Goal: Task Accomplishment & Management: Use online tool/utility

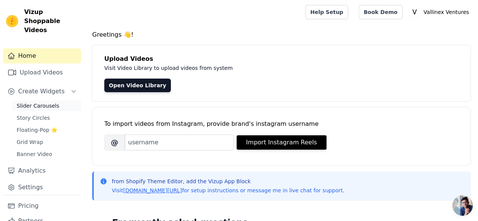
click at [46, 102] on span "Slider Carousels" at bounding box center [38, 106] width 43 height 8
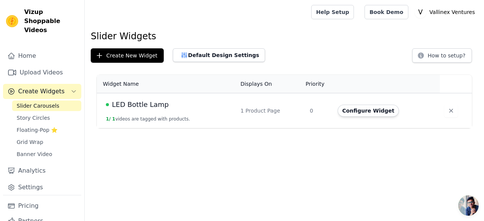
click at [391, 115] on div "Configure Widget" at bounding box center [384, 111] width 93 height 12
click at [446, 16] on p "Vallinex Ventures" at bounding box center [452, 12] width 51 height 14
click at [262, 55] on div "Create New Widget Default Design Settings How to setup?" at bounding box center [284, 55] width 387 height 14
click at [130, 96] on td "LED Bottle Lamp 1 / 1 videos are tagged with products." at bounding box center [166, 110] width 139 height 35
click at [129, 107] on span "LED Bottle Lamp" at bounding box center [140, 104] width 57 height 11
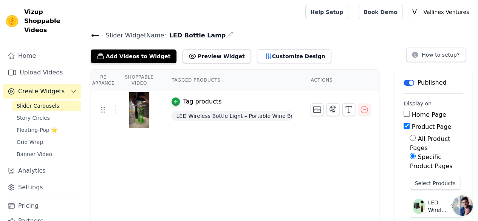
click at [39, 87] on span "Create Widgets" at bounding box center [41, 91] width 47 height 9
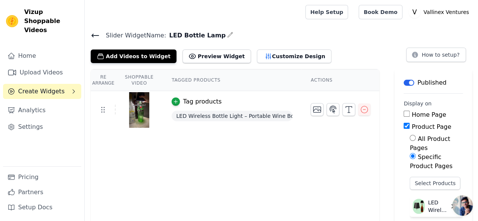
click at [39, 87] on span "Create Widgets" at bounding box center [41, 91] width 47 height 9
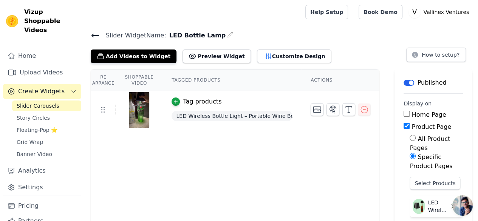
click at [96, 34] on icon at bounding box center [95, 35] width 9 height 9
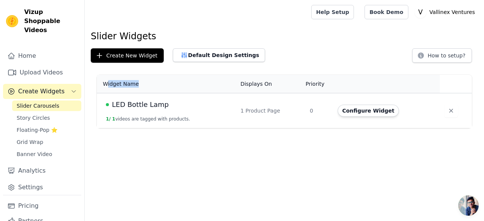
drag, startPoint x: 106, startPoint y: 84, endPoint x: 146, endPoint y: 87, distance: 40.5
click at [146, 87] on th "Widget Name" at bounding box center [166, 84] width 139 height 19
click at [168, 78] on th "Widget Name" at bounding box center [166, 84] width 139 height 19
click at [251, 110] on div "1 Product Page" at bounding box center [270, 111] width 60 height 8
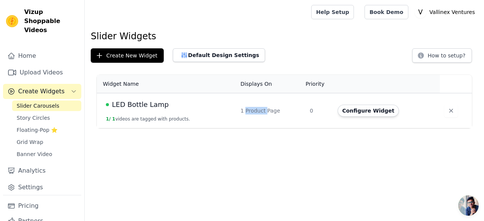
click at [251, 110] on div "1 Product Page" at bounding box center [270, 111] width 60 height 8
click at [45, 113] on link "Story Circles" at bounding box center [46, 118] width 69 height 11
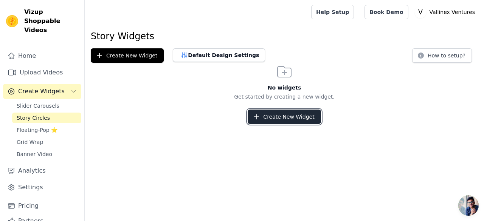
click at [277, 118] on button "Create New Widget" at bounding box center [284, 117] width 73 height 14
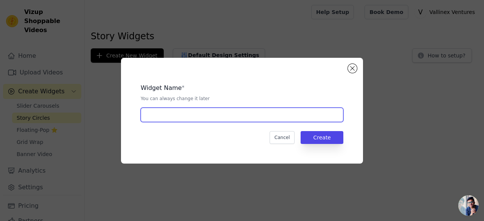
click at [253, 119] on input "text" at bounding box center [242, 115] width 203 height 14
type input "Vallinex Ventures"
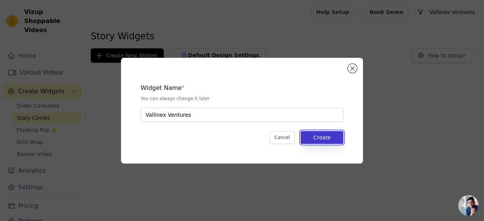
click at [322, 137] on button "Create" at bounding box center [322, 137] width 43 height 13
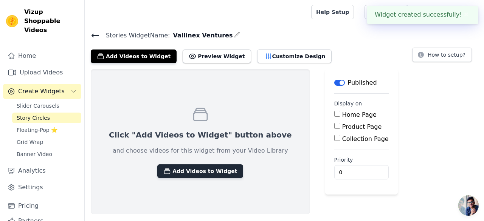
click at [212, 171] on button "Add Videos to Widget" at bounding box center [200, 171] width 86 height 14
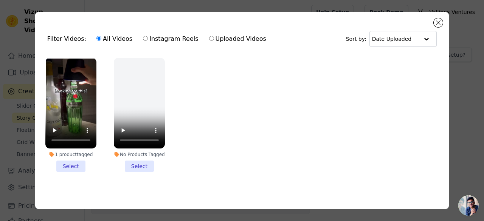
click at [216, 45] on div "All Videos Instagram Reels Uploaded Videos" at bounding box center [181, 38] width 178 height 17
click at [220, 34] on label "Uploaded Videos" at bounding box center [238, 39] width 58 height 10
click at [214, 36] on input "Uploaded Videos" at bounding box center [211, 38] width 5 height 5
radio input "true"
click at [436, 22] on button "Close modal" at bounding box center [438, 22] width 9 height 9
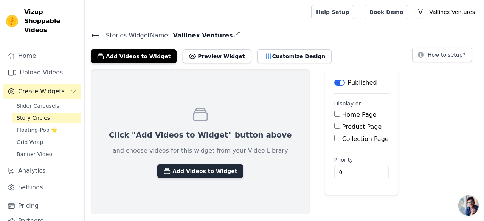
click at [197, 169] on button "Add Videos to Widget" at bounding box center [200, 171] width 86 height 14
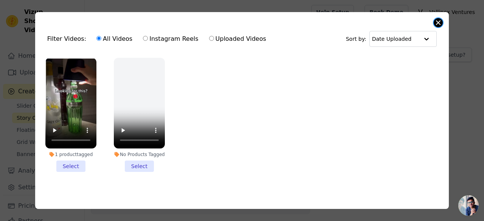
click at [439, 24] on button "Close modal" at bounding box center [438, 22] width 9 height 9
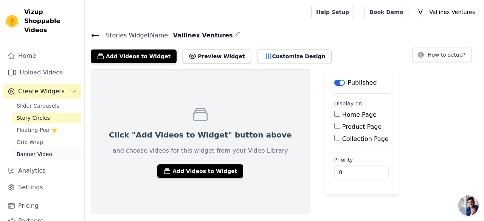
click at [52, 149] on link "Banner Video" at bounding box center [46, 154] width 69 height 11
click at [325, 155] on main "Label Published Display on Home Page Product Page Collection Page Priority 0" at bounding box center [361, 132] width 73 height 126
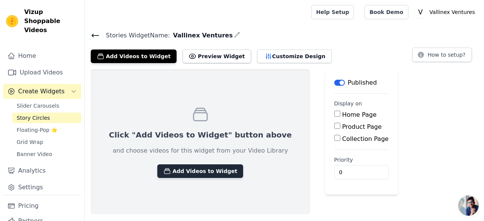
click at [174, 166] on button "Add Videos to Widget" at bounding box center [200, 171] width 86 height 14
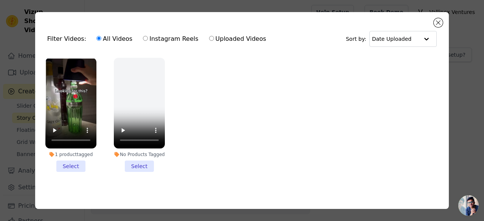
scroll to position [5, 0]
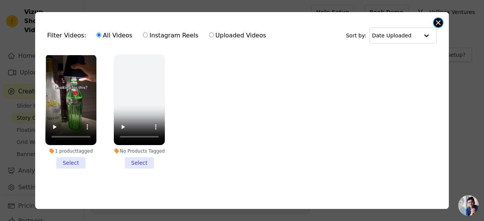
click at [439, 23] on button "Close modal" at bounding box center [438, 22] width 9 height 9
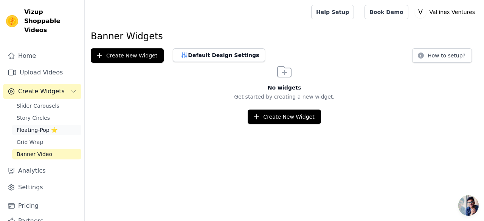
click at [45, 126] on span "Floating-Pop ⭐" at bounding box center [37, 130] width 41 height 8
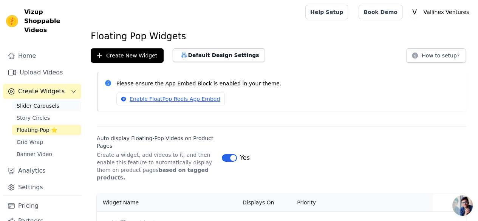
click at [37, 102] on span "Slider Carousels" at bounding box center [38, 106] width 43 height 8
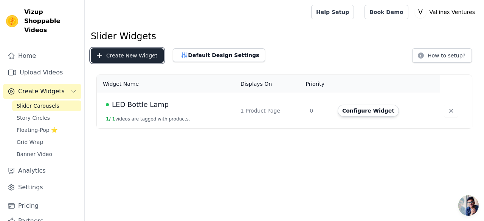
click at [132, 55] on button "Create New Widget" at bounding box center [127, 55] width 73 height 14
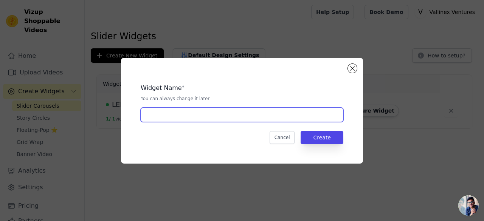
click at [197, 112] on input "text" at bounding box center [242, 115] width 203 height 14
type input "Vallinex Ventures"
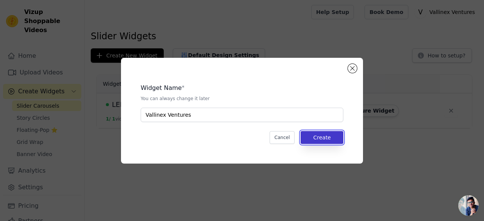
click at [338, 140] on button "Create" at bounding box center [322, 137] width 43 height 13
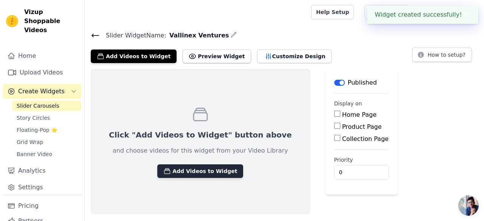
click at [190, 177] on button "Add Videos to Widget" at bounding box center [200, 171] width 86 height 14
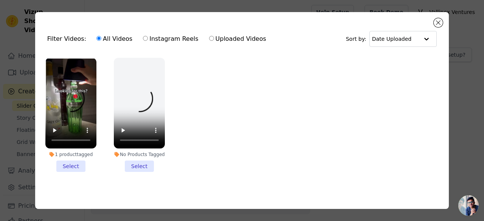
scroll to position [5, 0]
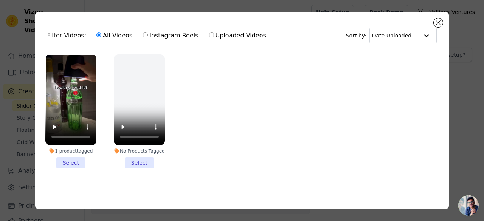
click at [177, 39] on div "All Videos Instagram Reels Uploaded Videos" at bounding box center [181, 35] width 178 height 17
click at [173, 38] on label "Instagram Reels" at bounding box center [171, 36] width 56 height 10
click at [148, 37] on input "Instagram Reels" at bounding box center [145, 35] width 5 height 5
radio input "true"
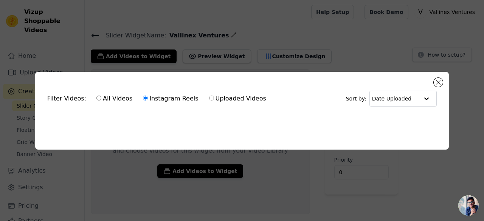
click at [238, 91] on div "All Videos Instagram Reels Uploaded Videos" at bounding box center [181, 98] width 178 height 17
click at [233, 95] on label "Uploaded Videos" at bounding box center [238, 99] width 58 height 10
click at [214, 96] on input "Uploaded Videos" at bounding box center [211, 98] width 5 height 5
radio input "true"
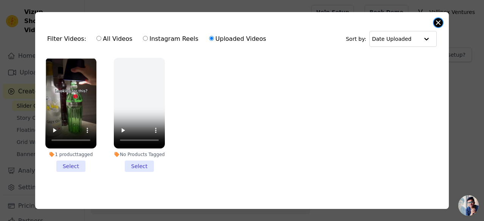
click at [440, 25] on button "Close modal" at bounding box center [438, 22] width 9 height 9
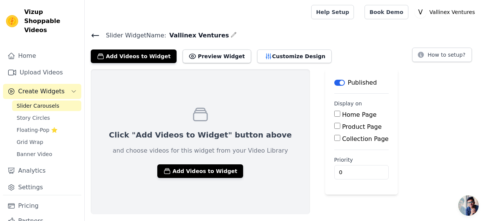
click at [342, 137] on label "Collection Page" at bounding box center [365, 138] width 47 height 7
click at [334, 137] on input "Collection Page" at bounding box center [337, 138] width 6 height 6
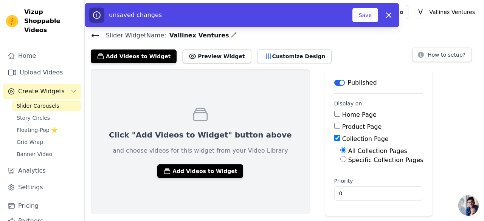
click at [342, 142] on label "Collection Page" at bounding box center [365, 138] width 47 height 7
click at [334, 141] on input "Collection Page" at bounding box center [337, 138] width 6 height 6
checkbox input "false"
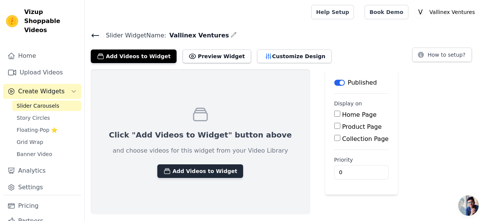
click at [210, 171] on button "Add Videos to Widget" at bounding box center [200, 171] width 86 height 14
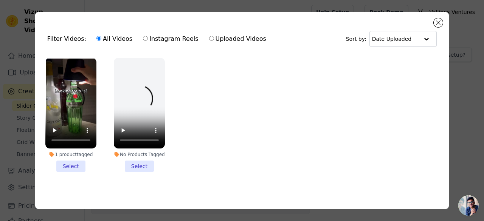
click at [152, 40] on label "Instagram Reels" at bounding box center [171, 39] width 56 height 10
click at [148, 40] on input "Instagram Reels" at bounding box center [145, 38] width 5 height 5
radio input "true"
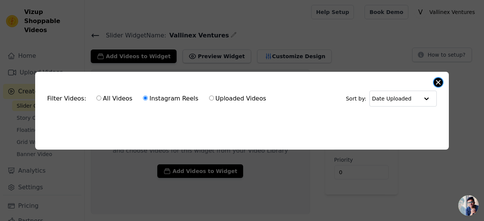
click at [440, 84] on button "Close modal" at bounding box center [438, 82] width 9 height 9
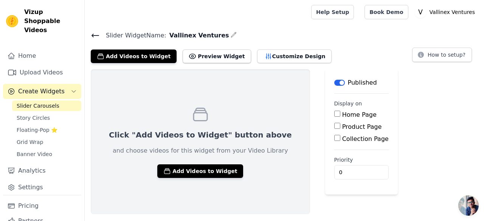
click at [342, 125] on label "Product Page" at bounding box center [362, 126] width 40 height 7
click at [334, 125] on input "Product Page" at bounding box center [337, 126] width 6 height 6
checkbox input "true"
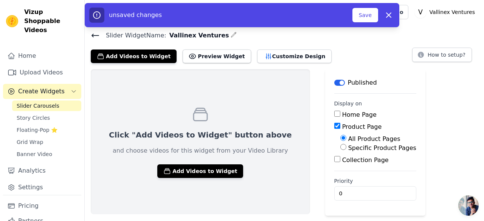
click at [348, 146] on label "Specific Product Pages" at bounding box center [382, 147] width 68 height 7
click at [340, 146] on input "Specific Product Pages" at bounding box center [343, 147] width 6 height 6
radio input "true"
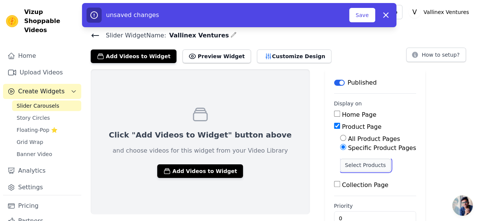
click at [340, 163] on button "Select Products" at bounding box center [365, 165] width 51 height 13
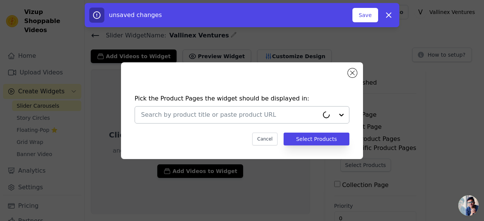
click at [263, 121] on div at bounding box center [230, 115] width 178 height 17
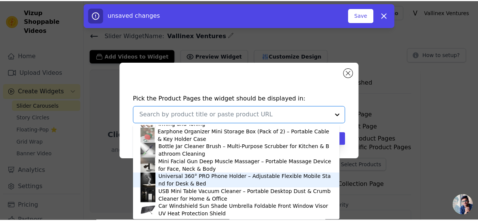
scroll to position [1407, 0]
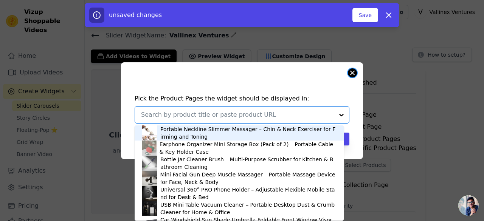
click at [354, 73] on button "Close modal" at bounding box center [352, 72] width 9 height 9
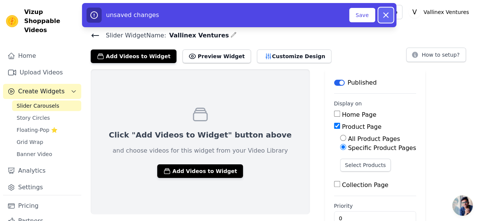
click at [386, 19] on icon "button" at bounding box center [386, 15] width 9 height 9
checkbox input "false"
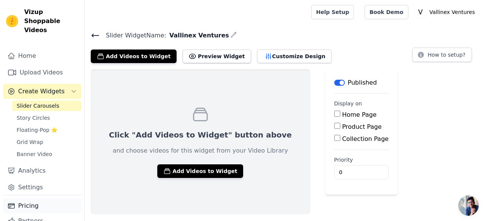
click at [37, 199] on link "Pricing" at bounding box center [42, 206] width 78 height 15
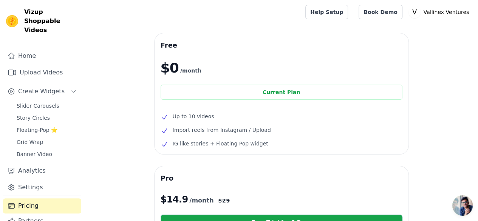
click at [47, 113] on link "Story Circles" at bounding box center [46, 118] width 69 height 11
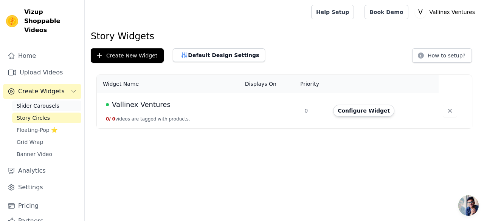
click at [54, 101] on link "Slider Carousels" at bounding box center [46, 106] width 69 height 11
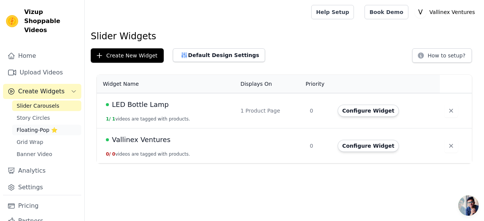
click at [47, 126] on span "Floating-Pop ⭐" at bounding box center [37, 130] width 41 height 8
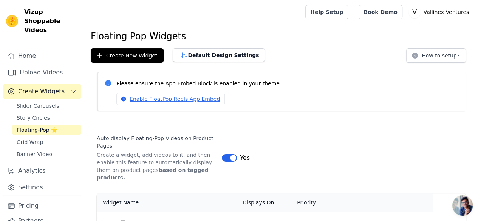
scroll to position [20, 0]
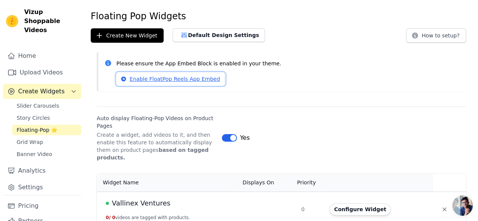
click at [195, 79] on link "Enable FloatPop Reels App Embed" at bounding box center [170, 79] width 109 height 13
click at [361, 205] on button "Configure Widget" at bounding box center [360, 209] width 61 height 12
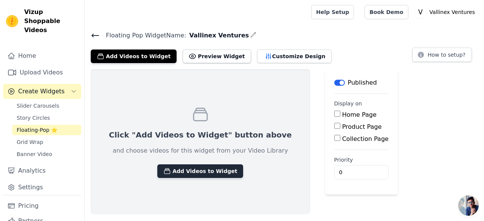
click at [194, 174] on button "Add Videos to Widget" at bounding box center [200, 171] width 86 height 14
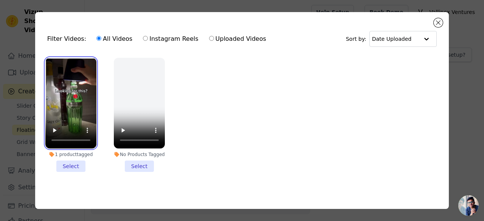
click at [92, 105] on video at bounding box center [70, 103] width 51 height 91
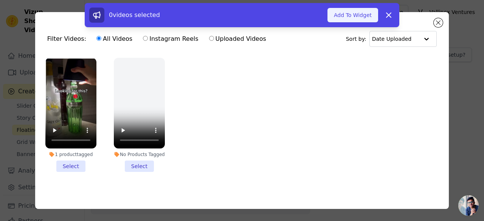
click at [353, 14] on button "Add To Widget" at bounding box center [352, 15] width 51 height 14
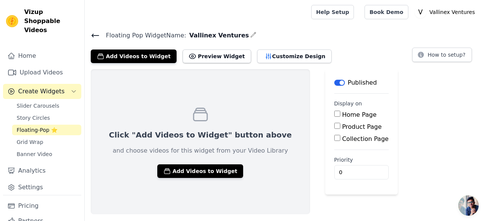
click at [342, 127] on label "Product Page" at bounding box center [362, 126] width 40 height 7
click at [334, 127] on input "Product Page" at bounding box center [337, 126] width 6 height 6
checkbox input "true"
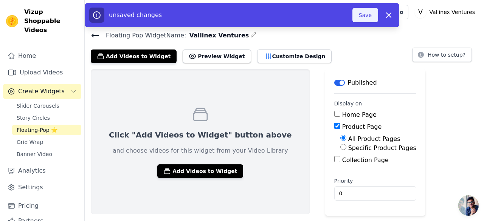
click at [365, 17] on button "Save" at bounding box center [365, 15] width 26 height 14
click at [334, 191] on input "0" at bounding box center [375, 193] width 82 height 14
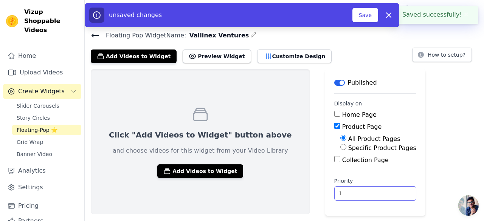
type input "1"
click at [363, 191] on input "1" at bounding box center [375, 193] width 82 height 14
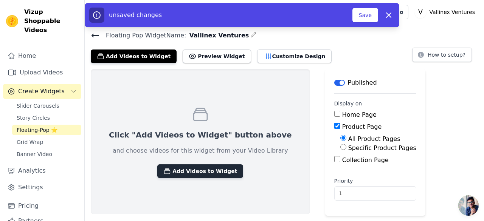
click at [184, 177] on button "Add Videos to Widget" at bounding box center [200, 171] width 86 height 14
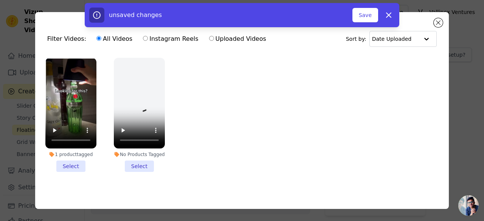
click at [74, 166] on li "1 product tagged Select" at bounding box center [70, 115] width 51 height 114
click at [0, 0] on input "1 product tagged Select" at bounding box center [0, 0] width 0 height 0
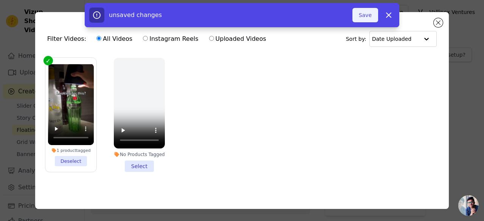
click at [367, 20] on button "Save" at bounding box center [365, 15] width 26 height 14
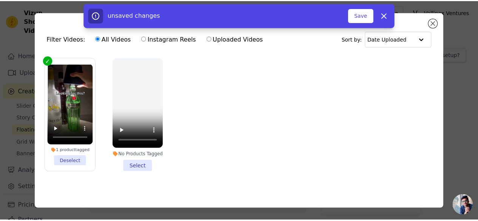
scroll to position [5, 0]
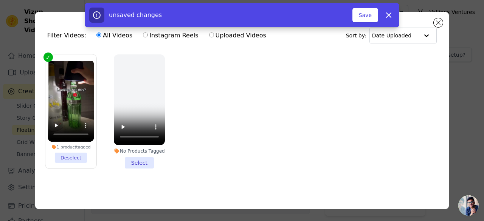
click at [437, 21] on div "unsaved changes Save Dismiss" at bounding box center [242, 15] width 484 height 24
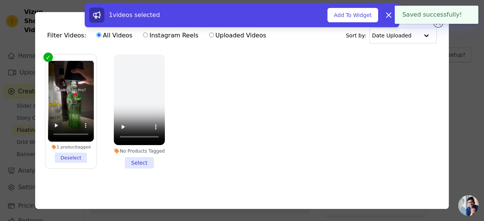
click at [437, 26] on div "1 videos selected Add To Widget Dismiss" at bounding box center [242, 16] width 484 height 27
click at [358, 14] on button "Add To Widget" at bounding box center [352, 15] width 51 height 14
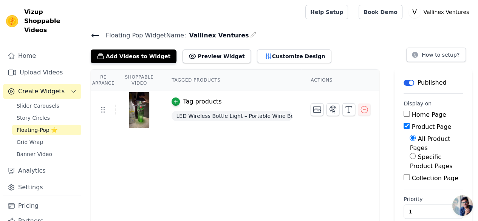
scroll to position [2, 0]
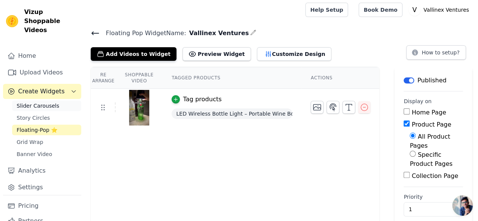
click at [46, 102] on span "Slider Carousels" at bounding box center [38, 106] width 43 height 8
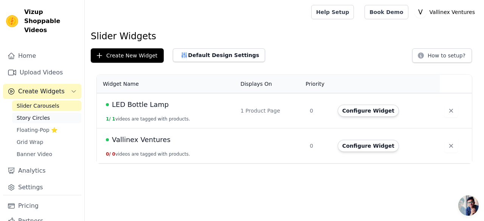
click at [46, 113] on link "Story Circles" at bounding box center [46, 118] width 69 height 11
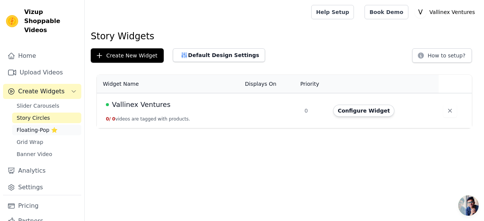
click at [47, 125] on link "Floating-Pop ⭐" at bounding box center [46, 130] width 69 height 11
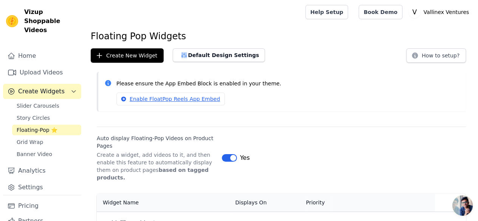
scroll to position [20, 0]
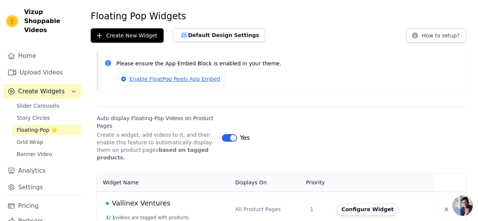
click at [149, 45] on div "Floating Pop Widgets Create New Widget Default Design Settings How to setup? Pl…" at bounding box center [282, 120] width 394 height 220
click at [138, 40] on button "Create New Widget" at bounding box center [127, 35] width 73 height 14
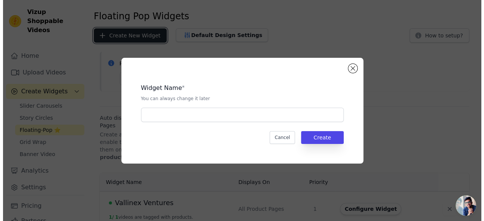
scroll to position [0, 0]
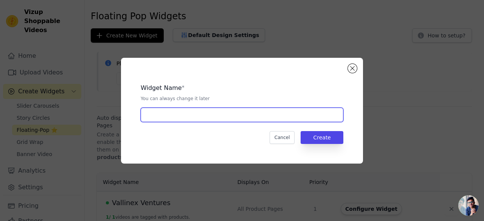
click at [223, 119] on input "text" at bounding box center [242, 115] width 203 height 14
paste input "3-in-1 Extendable Selfie Stick Tripod with Bluetooth"
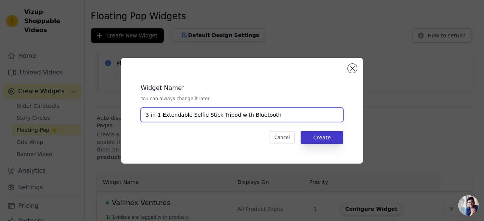
type input "3-in-1 Extendable Selfie Stick Tripod with Bluetooth"
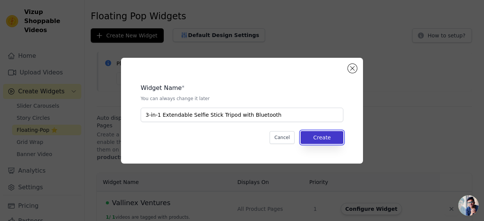
click at [317, 132] on button "Create" at bounding box center [322, 137] width 43 height 13
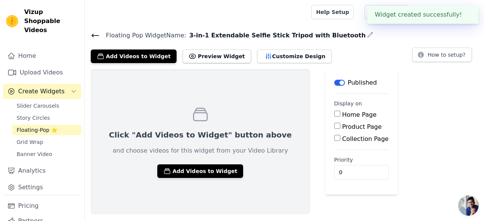
click at [342, 124] on label "Product Page" at bounding box center [362, 126] width 40 height 7
click at [334, 124] on input "Product Page" at bounding box center [337, 126] width 6 height 6
checkbox input "true"
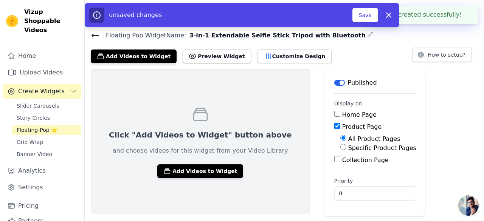
click at [348, 151] on label "Specific Product Pages" at bounding box center [382, 147] width 68 height 7
click at [340, 150] on input "Specific Product Pages" at bounding box center [343, 147] width 6 height 6
radio input "true"
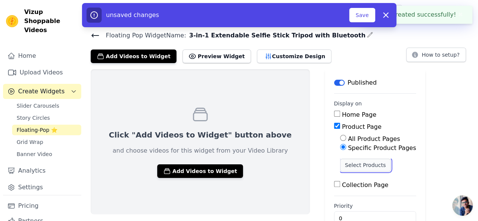
click at [340, 165] on button "Select Products" at bounding box center [365, 165] width 51 height 13
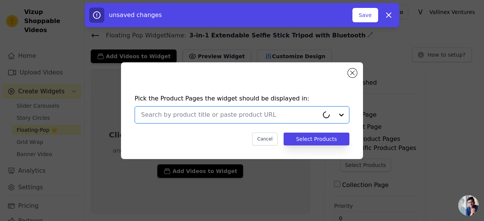
click at [263, 118] on input "text" at bounding box center [230, 114] width 178 height 9
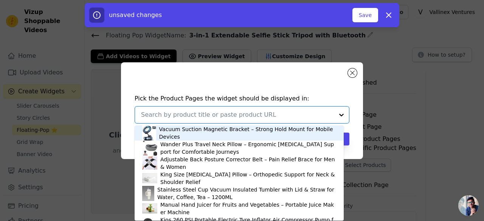
paste input "3-in-1 Extendable Selfie Stick Tripod with Bluetooth"
type input "3-in-1 Extendable Selfie Stick Tripod with Bluetooth"
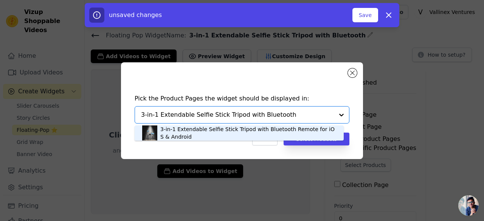
click at [259, 131] on div "3-in-1 Extendable Selfie Stick Tripod with Bluetooth Remote for iOS & Android" at bounding box center [248, 133] width 176 height 15
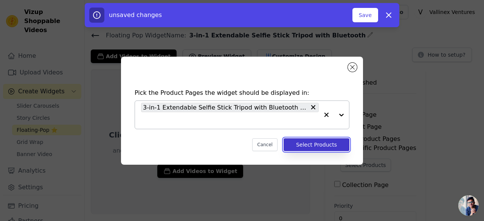
click at [312, 145] on button "Select Products" at bounding box center [317, 144] width 66 height 13
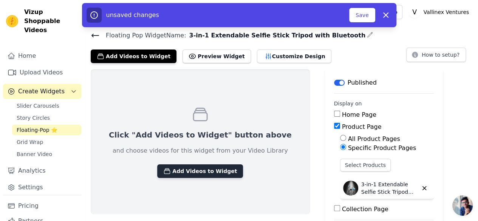
click at [200, 176] on button "Add Videos to Widget" at bounding box center [200, 171] width 86 height 14
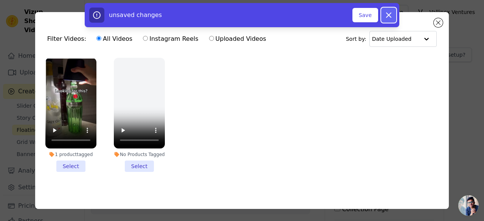
click at [388, 14] on icon "button" at bounding box center [388, 15] width 5 height 5
checkbox input "false"
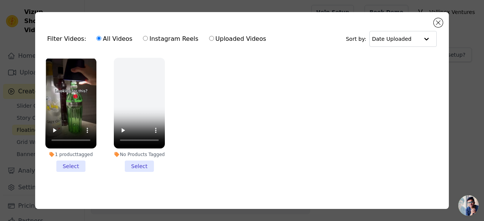
click at [423, 19] on div "Filter Videos: All Videos Instagram Reels Uploaded Videos Sort by: Date Uploade…" at bounding box center [242, 110] width 414 height 197
click at [437, 19] on button "Close modal" at bounding box center [438, 22] width 9 height 9
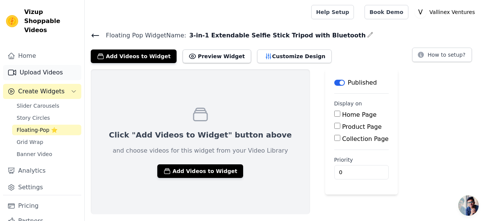
click at [52, 65] on link "Upload Videos" at bounding box center [42, 72] width 78 height 15
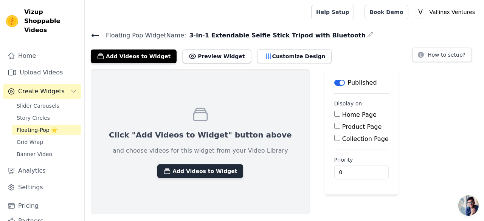
click at [205, 177] on button "Add Videos to Widget" at bounding box center [200, 171] width 86 height 14
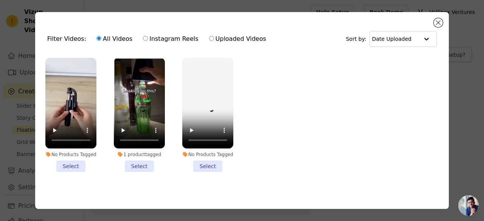
click at [73, 164] on li "No Products Tagged Select" at bounding box center [70, 115] width 51 height 114
click at [0, 0] on input "No Products Tagged Select" at bounding box center [0, 0] width 0 height 0
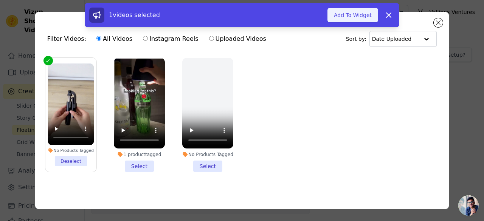
click at [364, 15] on button "Add To Widget" at bounding box center [352, 15] width 51 height 14
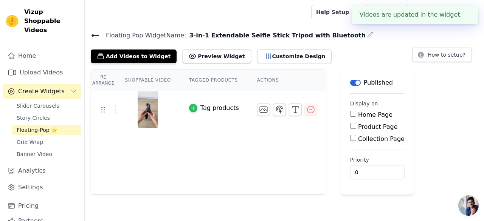
click at [191, 108] on icon "button" at bounding box center [193, 107] width 5 height 5
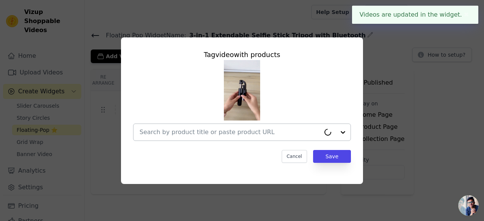
click at [225, 132] on input "text" at bounding box center [230, 132] width 181 height 9
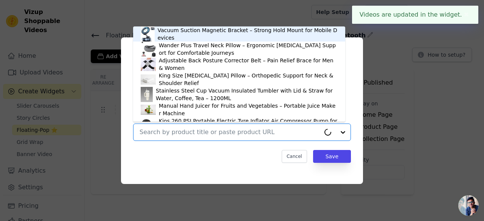
paste input "3-in-1 Extendable Selfie Stick Tripod with Bluetooth"
type input "3-in-1 Extendable Selfie Stick Tripod with Bluetooth"
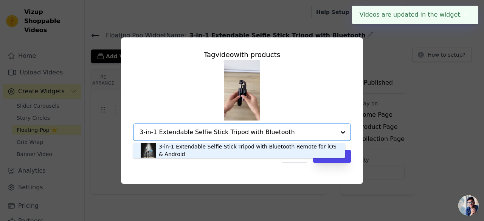
click at [228, 151] on div "3-in-1 Extendable Selfie Stick Tripod with Bluetooth Remote for iOS & Android" at bounding box center [248, 150] width 179 height 15
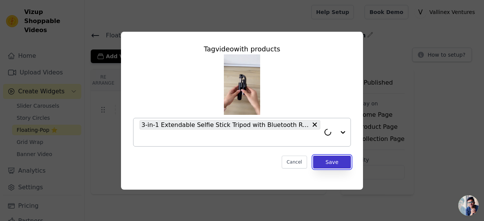
click at [323, 162] on button "Save" at bounding box center [332, 162] width 38 height 13
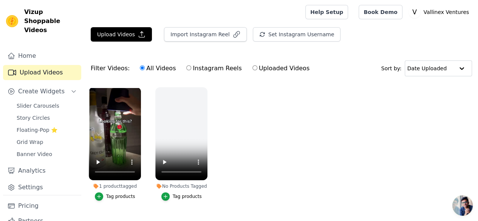
click at [135, 42] on div "Upload Videos Import Instagram Reel Set Instagram Username Import Latest IG Ree…" at bounding box center [282, 37] width 394 height 20
click at [135, 40] on button "Upload Videos" at bounding box center [121, 34] width 61 height 14
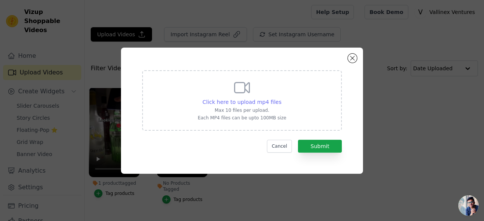
click at [249, 102] on span "Click here to upload mp4 files" at bounding box center [242, 102] width 79 height 6
click at [281, 98] on input "Click here to upload mp4 files Max 10 files per upload. Each MP4 files can be u…" at bounding box center [281, 98] width 0 height 0
type input "C:\fakepath\Extendable Flash 3-in-1 Selfie Stick Tripod with Bluetooth Remote V…"
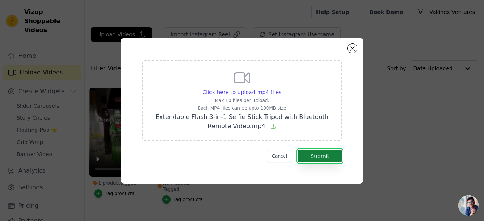
click at [330, 158] on button "Submit" at bounding box center [320, 156] width 44 height 13
